Goal: Check status: Check status

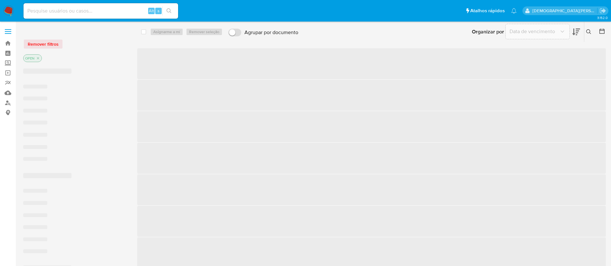
click at [114, 7] on input at bounding box center [101, 11] width 155 height 8
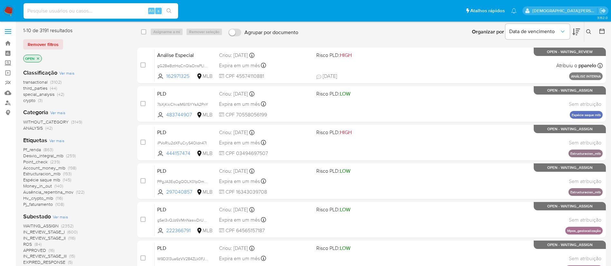
paste input "2460008328"
type input "2460008328"
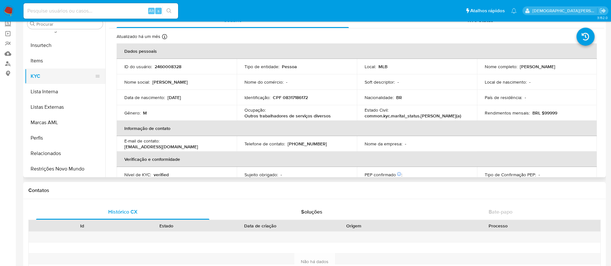
scroll to position [48, 0]
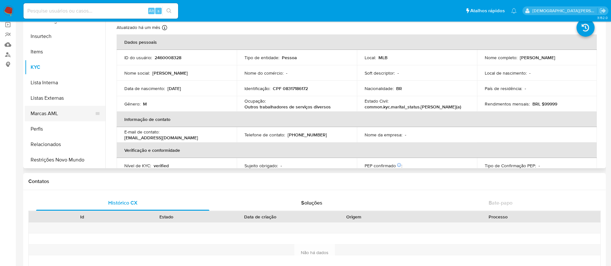
select select "10"
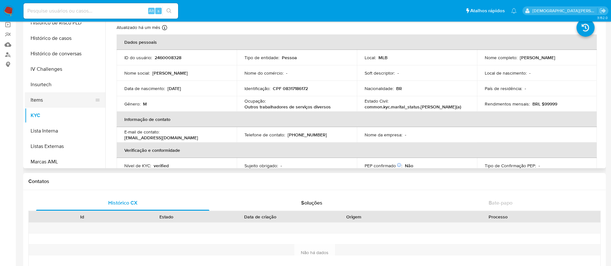
scroll to position [176, 0]
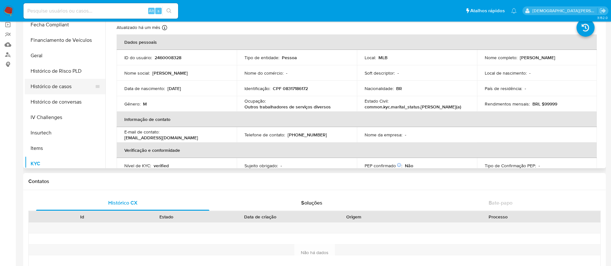
click at [73, 85] on button "Histórico de casos" at bounding box center [62, 86] width 75 height 15
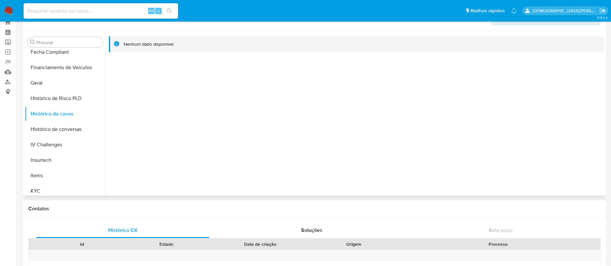
scroll to position [0, 0]
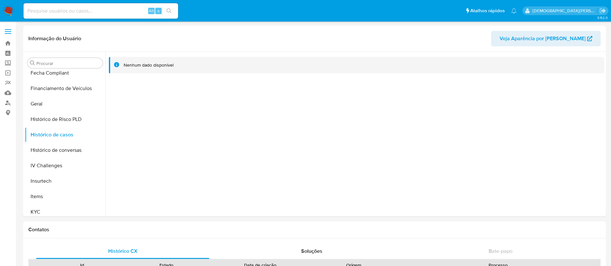
click at [100, 12] on input at bounding box center [101, 11] width 155 height 8
paste input "1917925178"
type input "1917925178"
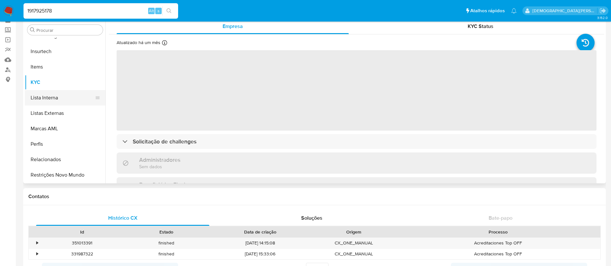
scroll to position [48, 0]
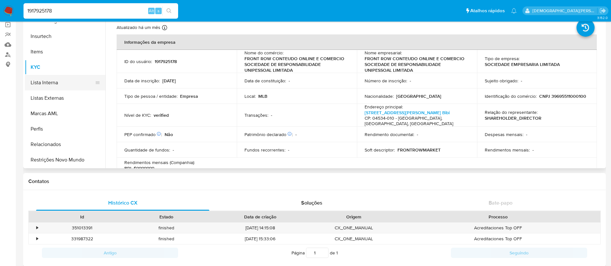
select select "10"
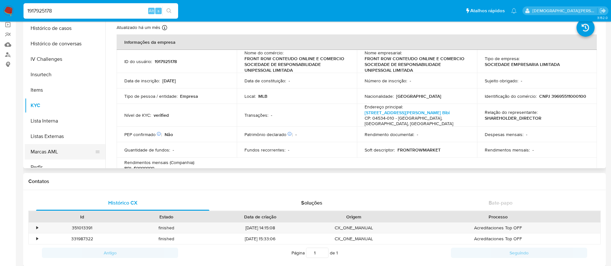
scroll to position [176, 0]
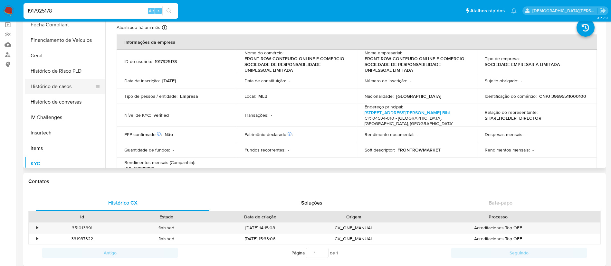
click at [56, 89] on button "Histórico de casos" at bounding box center [62, 86] width 75 height 15
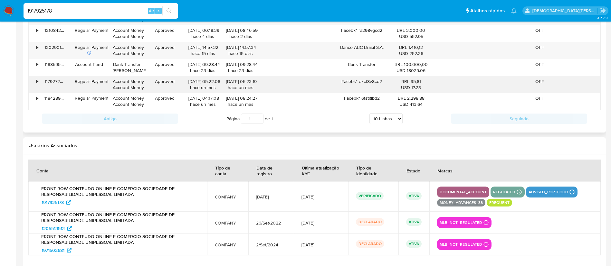
scroll to position [745, 0]
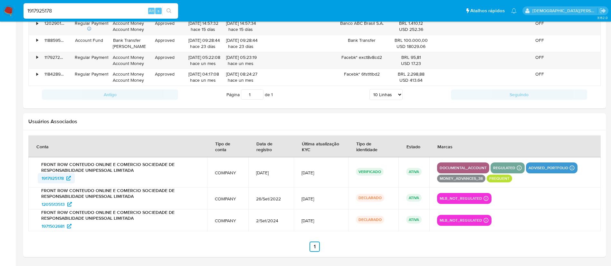
click at [59, 175] on span "1917925178" at bounding box center [53, 178] width 22 height 10
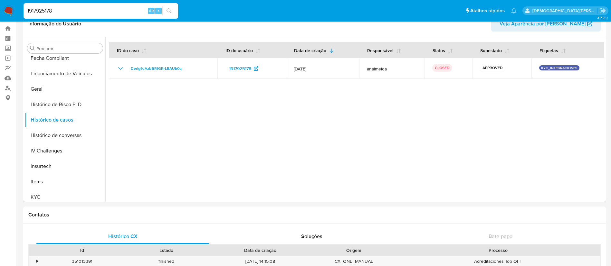
scroll to position [0, 0]
